Goal: Transaction & Acquisition: Subscribe to service/newsletter

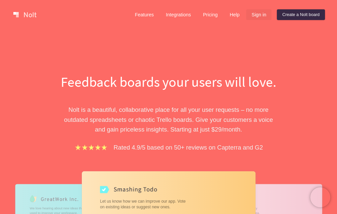
click at [261, 15] on link "Sign in" at bounding box center [258, 14] width 25 height 11
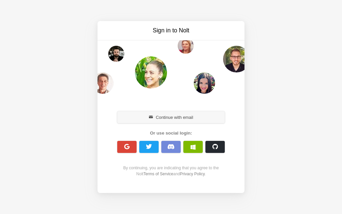
click at [178, 120] on button "Continue with email" at bounding box center [171, 117] width 108 height 12
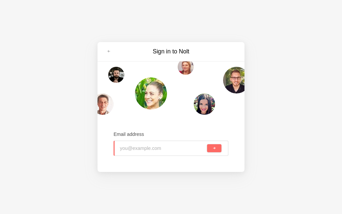
type input "[EMAIL_ADDRESS][DOMAIN_NAME]"
click at [214, 150] on span "submit" at bounding box center [214, 149] width 4 height 4
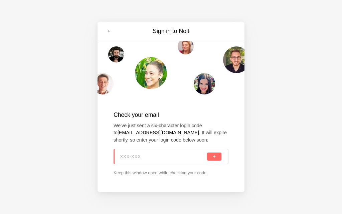
paste input "8F9-ADC"
click at [210, 156] on button "submit" at bounding box center [214, 157] width 14 height 8
type input "8F9-ADC"
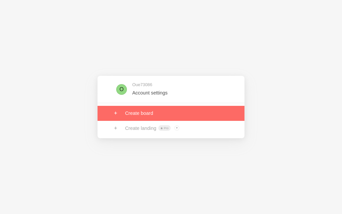
click at [150, 117] on link at bounding box center [170, 113] width 147 height 15
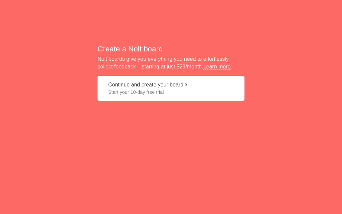
click at [132, 94] on span "Start your 10-day free trial" at bounding box center [171, 92] width 126 height 7
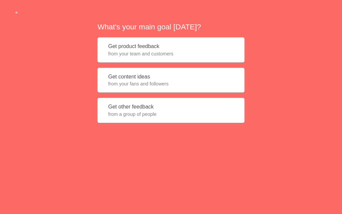
click at [151, 85] on span "from your fans and followers" at bounding box center [171, 83] width 126 height 7
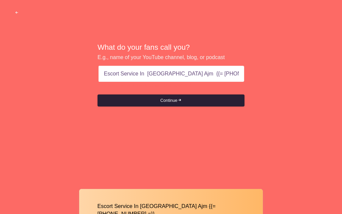
click at [175, 99] on button "Continue" at bounding box center [170, 100] width 147 height 12
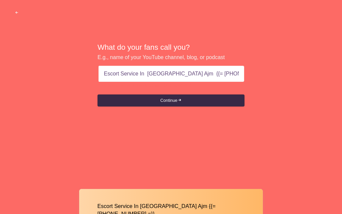
click at [236, 71] on input "Escort Service In Ajman Ajm {{= +971569636398 =}}" at bounding box center [171, 74] width 135 height 16
type input "Escort Service In Ajman Ajm {{= +971569636398"
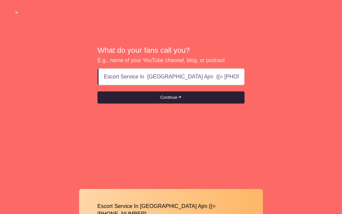
click at [171, 99] on button "Continue" at bounding box center [170, 97] width 147 height 12
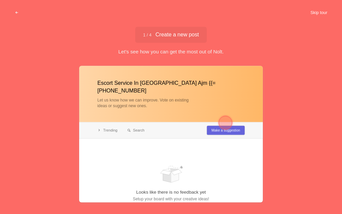
click at [315, 15] on button "Skip tour" at bounding box center [318, 13] width 33 height 12
